Goal: Task Accomplishment & Management: Manage account settings

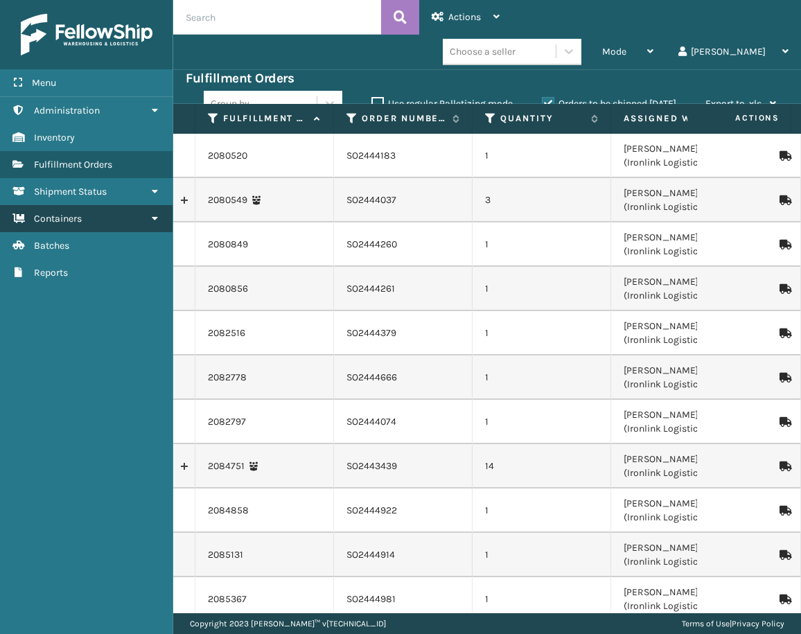
click at [62, 225] on link "Containers" at bounding box center [86, 218] width 172 height 27
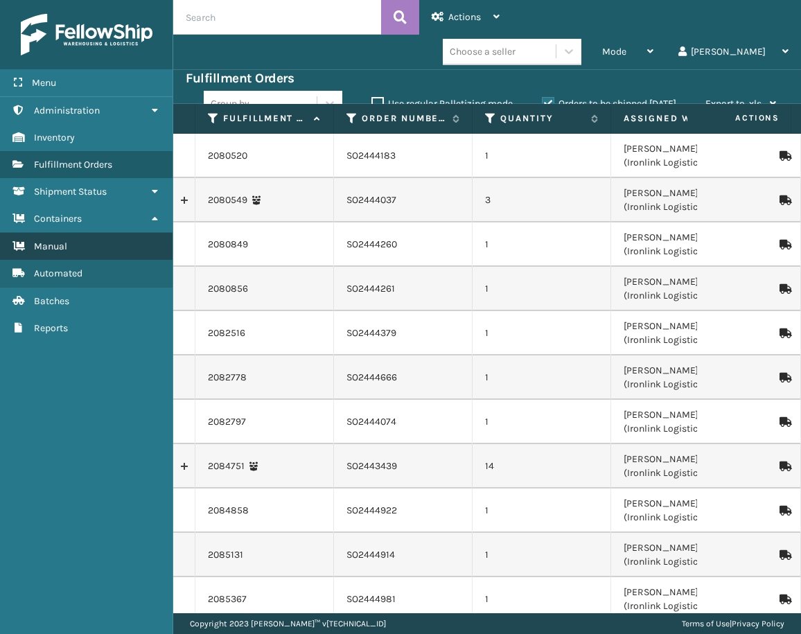
click at [66, 248] on span "Manual" at bounding box center [50, 246] width 33 height 12
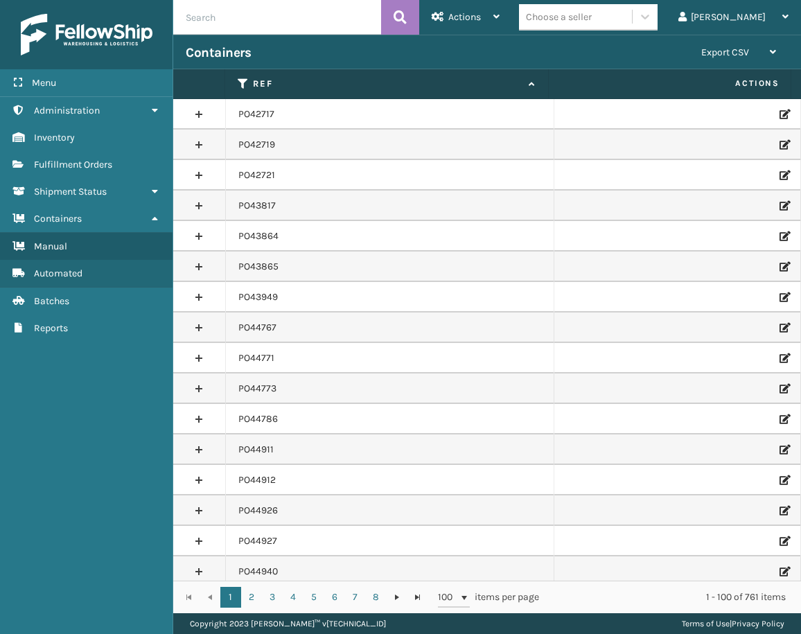
click at [293, 19] on input "text" at bounding box center [277, 17] width 208 height 35
paste input "PO49723"
type input "PO49723"
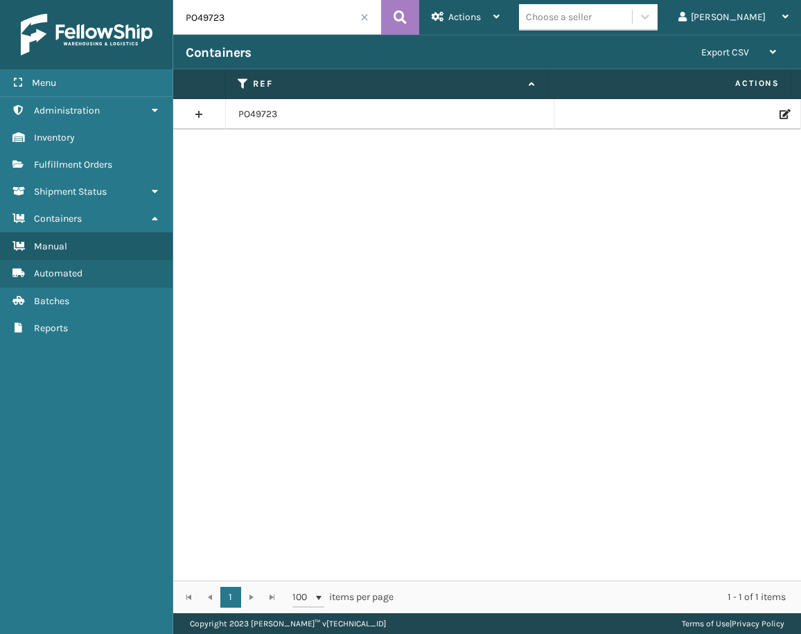
click at [779, 115] on icon at bounding box center [783, 114] width 8 height 10
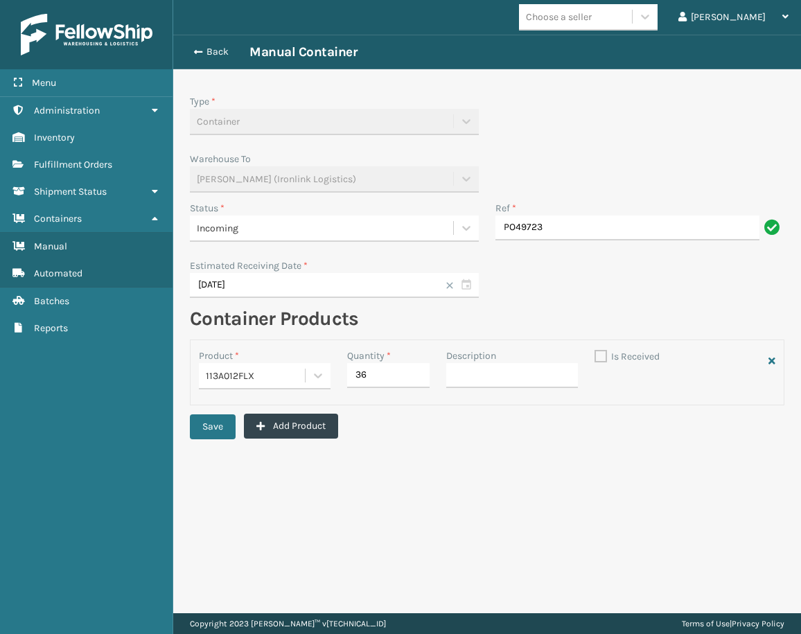
click at [367, 237] on div "Incoming" at bounding box center [321, 228] width 263 height 23
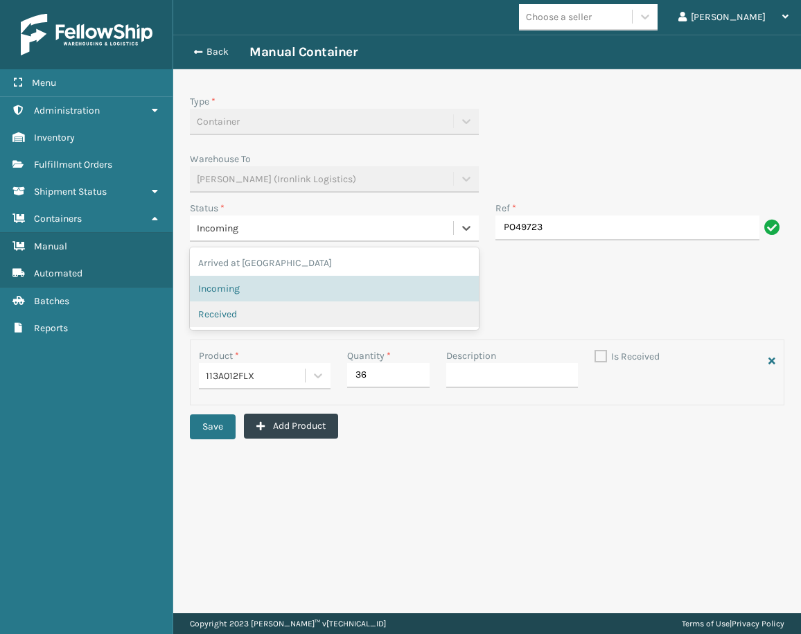
click at [269, 312] on div "Received" at bounding box center [334, 314] width 272 height 15
checkbox input "true"
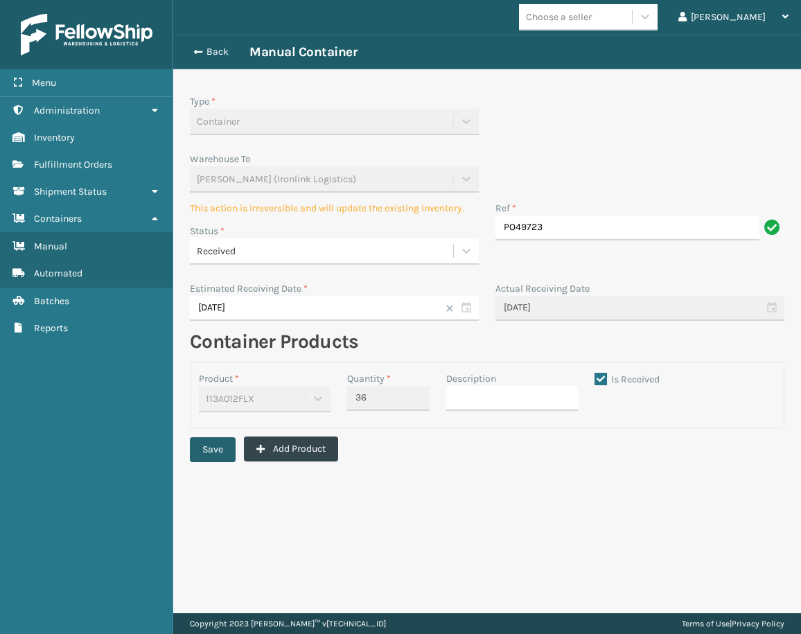
click at [223, 444] on button "Save" at bounding box center [213, 449] width 46 height 25
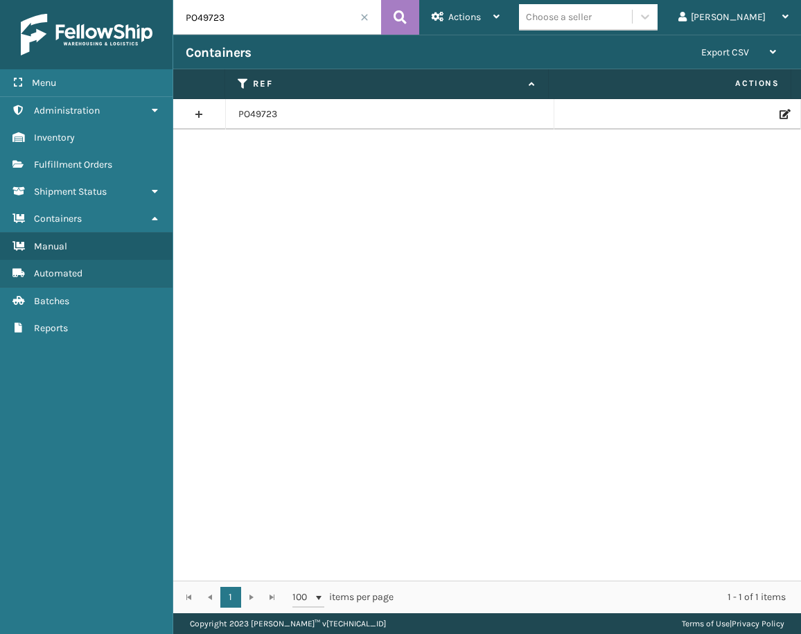
click at [316, 20] on input "PO49723" at bounding box center [277, 17] width 208 height 35
paste input "11"
type input "PO49711"
click at [779, 117] on icon at bounding box center [783, 114] width 8 height 10
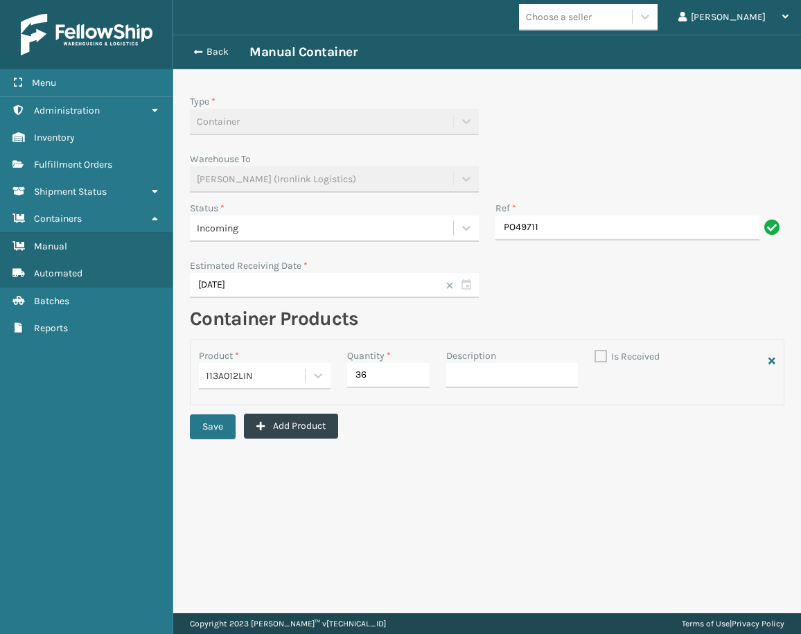
click at [346, 223] on div "Incoming" at bounding box center [321, 228] width 249 height 15
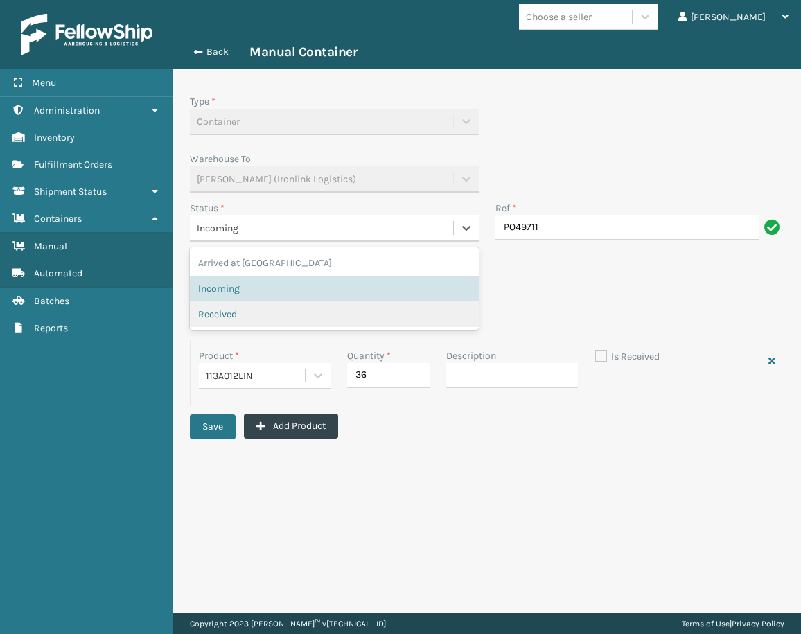
click at [274, 310] on div "Received" at bounding box center [334, 314] width 272 height 15
checkbox input "true"
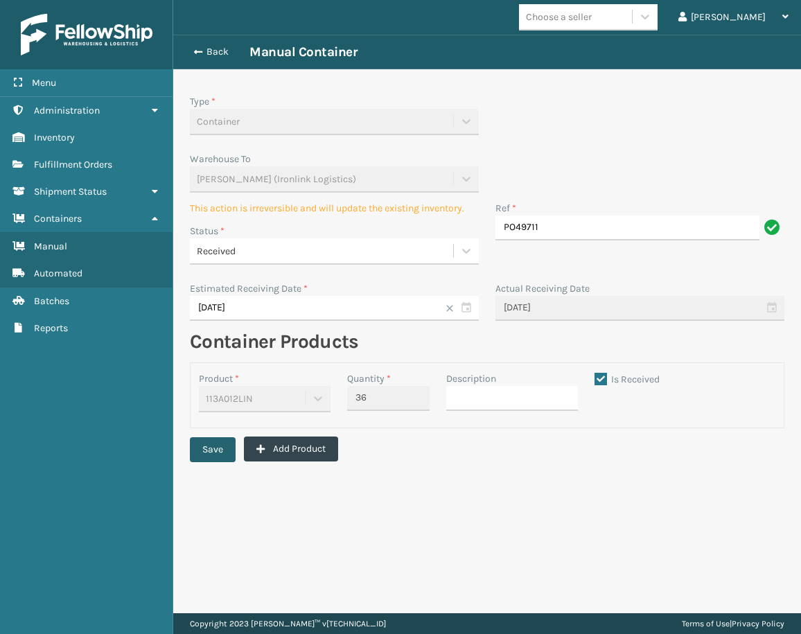
click at [233, 446] on button "Save" at bounding box center [213, 449] width 46 height 25
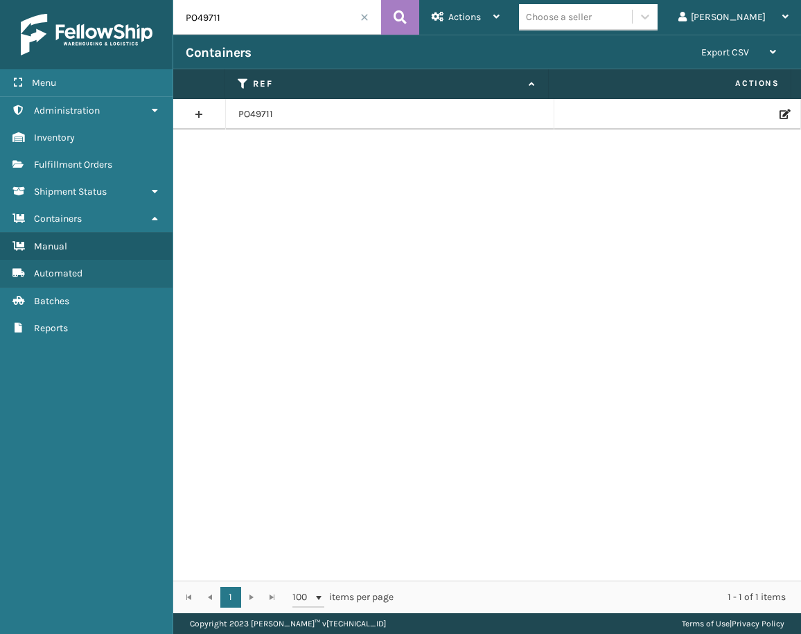
drag, startPoint x: 255, startPoint y: 20, endPoint x: 166, endPoint y: 10, distance: 89.9
click at [180, 16] on input "PO49711" at bounding box center [277, 17] width 208 height 35
paste input "686"
type input "PO49686"
click at [772, 120] on td at bounding box center [677, 114] width 247 height 30
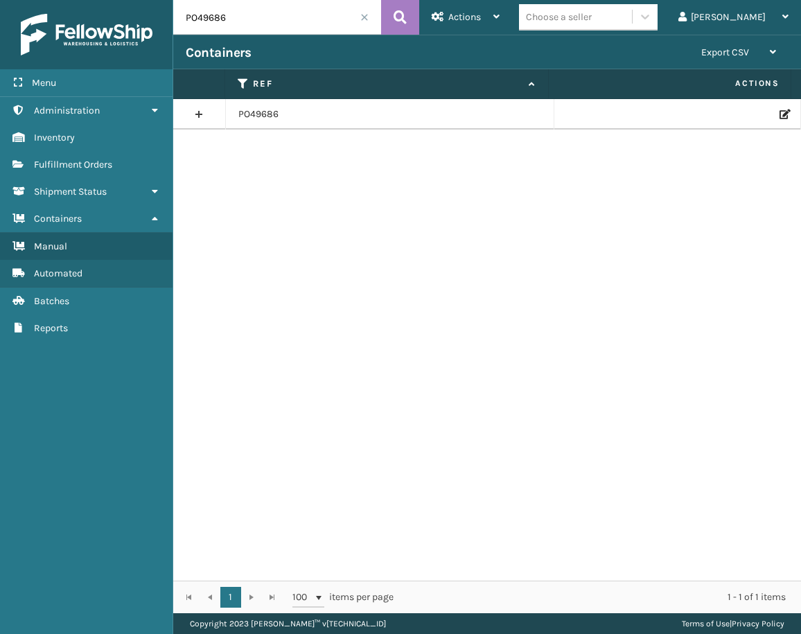
click at [779, 115] on icon at bounding box center [783, 114] width 8 height 10
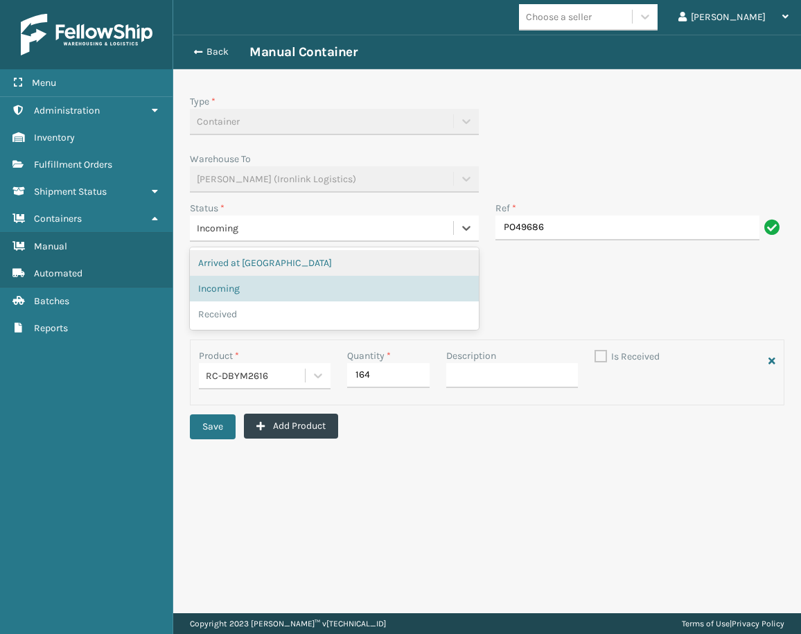
click at [268, 229] on div "Incoming" at bounding box center [321, 228] width 249 height 15
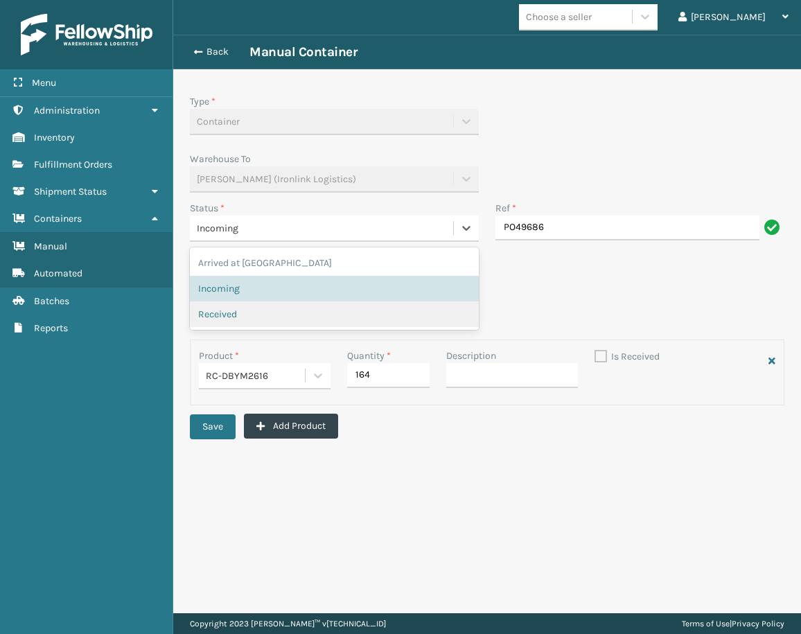
click at [227, 307] on span "Received" at bounding box center [217, 314] width 39 height 15
checkbox input "true"
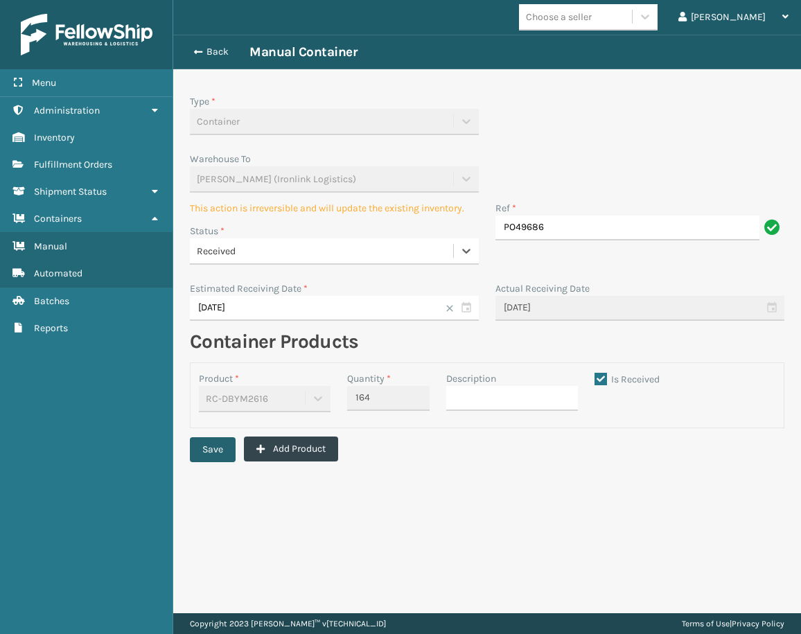
click at [207, 445] on button "Save" at bounding box center [213, 449] width 46 height 25
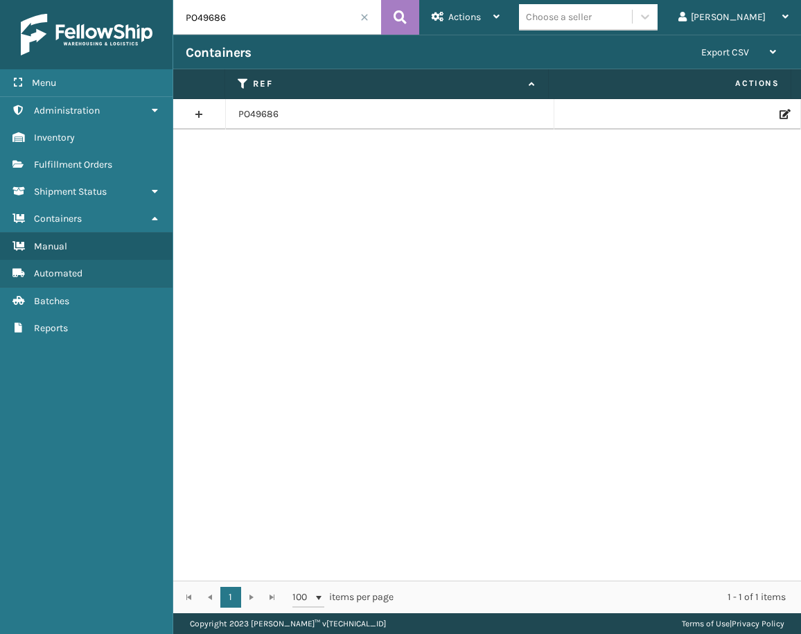
drag, startPoint x: 247, startPoint y: 24, endPoint x: 177, endPoint y: 15, distance: 69.8
click at [177, 15] on input "PO49686" at bounding box center [277, 17] width 208 height 35
paste input "50132"
type input "PO50132"
click at [779, 106] on td at bounding box center [677, 114] width 247 height 30
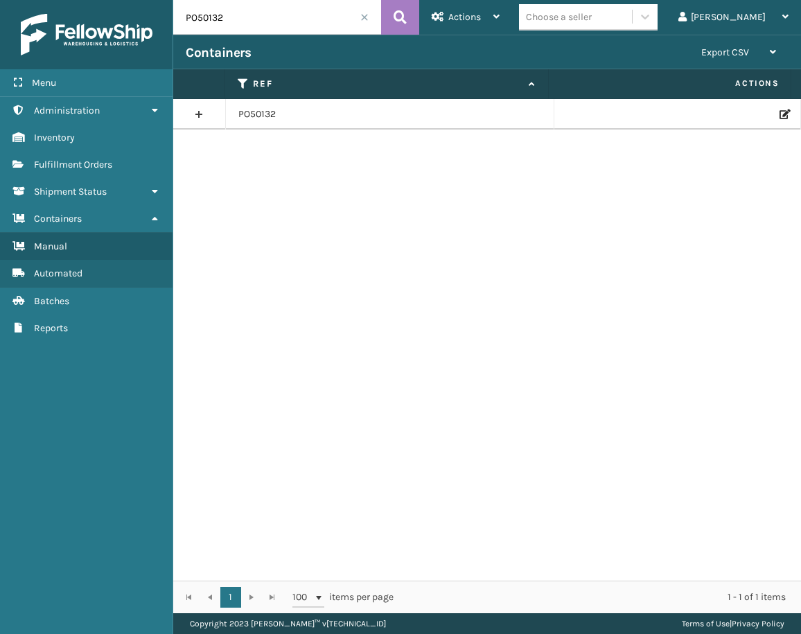
click at [779, 109] on icon at bounding box center [783, 114] width 8 height 10
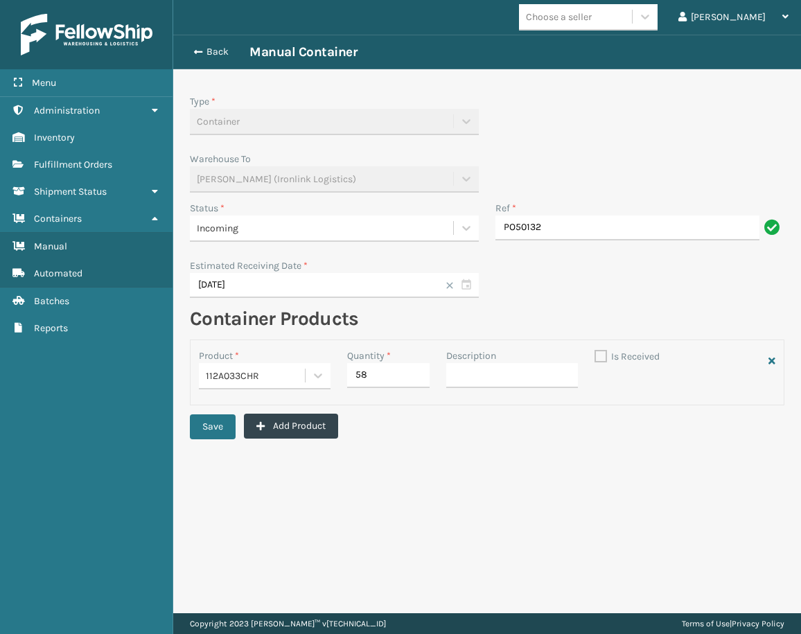
click at [244, 229] on div "Incoming" at bounding box center [321, 228] width 249 height 15
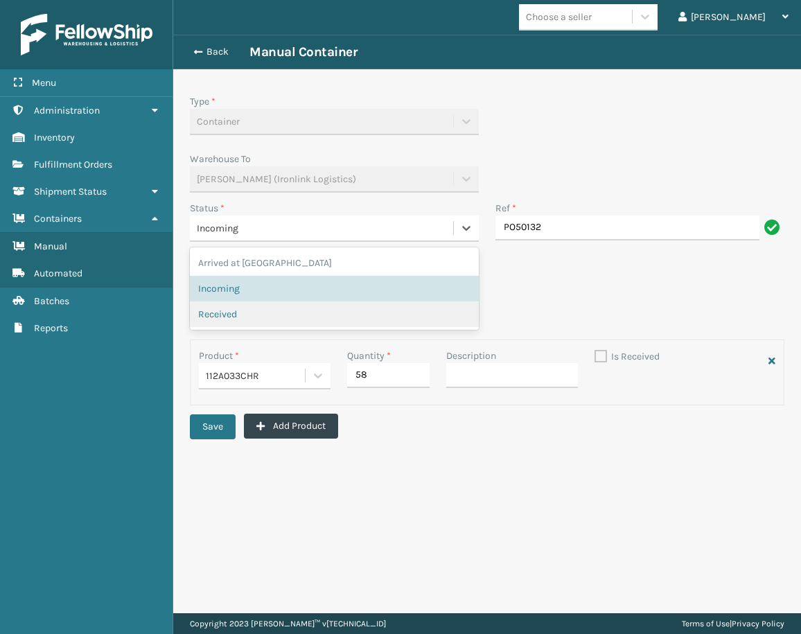
click at [210, 307] on span "Received" at bounding box center [217, 314] width 39 height 15
checkbox input "true"
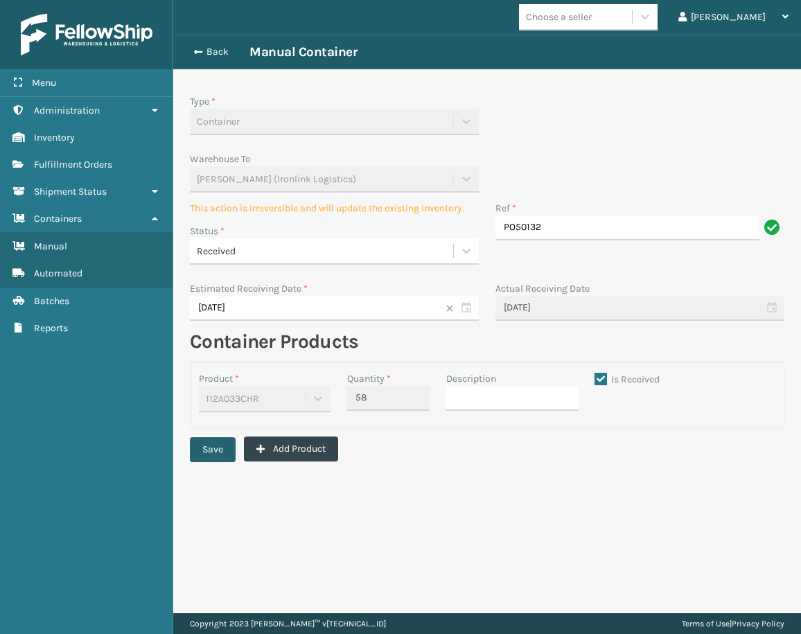
click at [203, 455] on button "Save" at bounding box center [213, 449] width 46 height 25
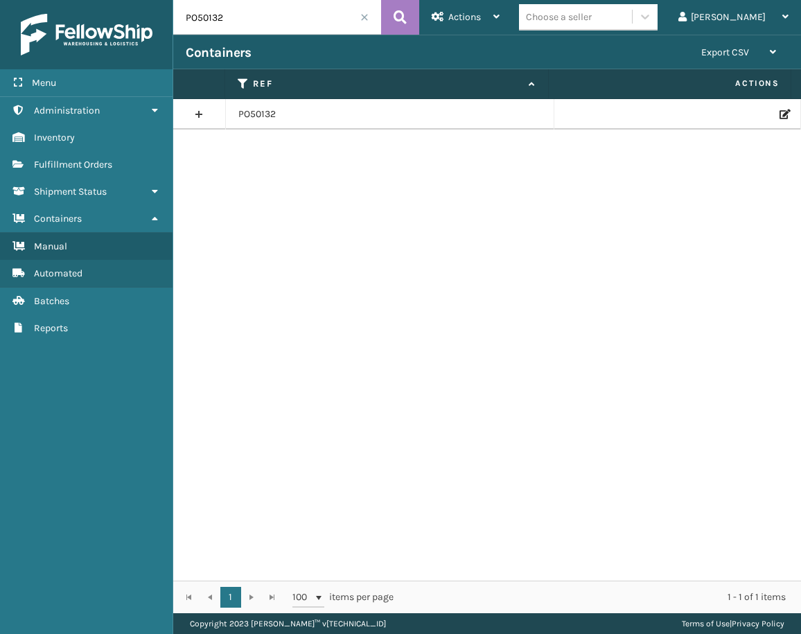
drag, startPoint x: 262, startPoint y: 15, endPoint x: 152, endPoint y: 9, distance: 109.6
click at [152, 0] on div "Menu Administration Inventory Fulfillment Orders Shipment Status Containers Man…" at bounding box center [400, 0] width 801 height 0
paste input "7"
type input "PO50137"
click at [779, 114] on icon at bounding box center [783, 114] width 8 height 10
